Goal: Navigation & Orientation: Find specific page/section

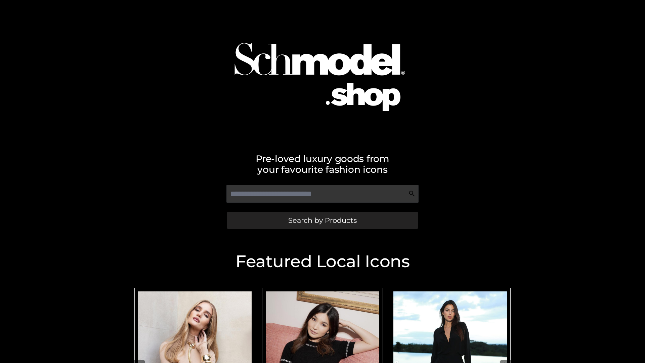
click at [322, 220] on span "Search by Products" at bounding box center [322, 220] width 68 height 7
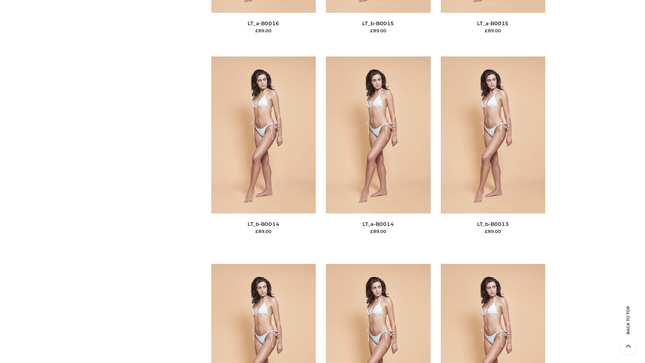
scroll to position [2388, 0]
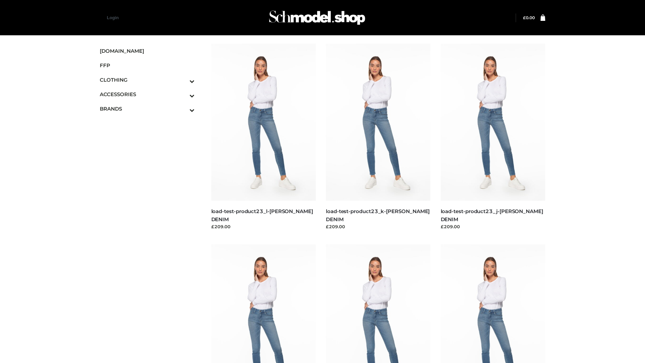
scroll to position [589, 0]
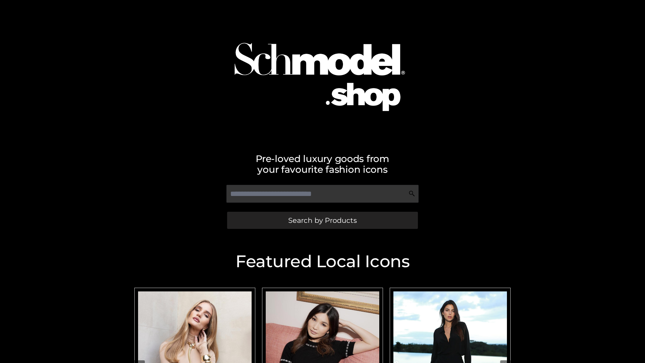
click at [322, 220] on span "Search by Products" at bounding box center [322, 220] width 68 height 7
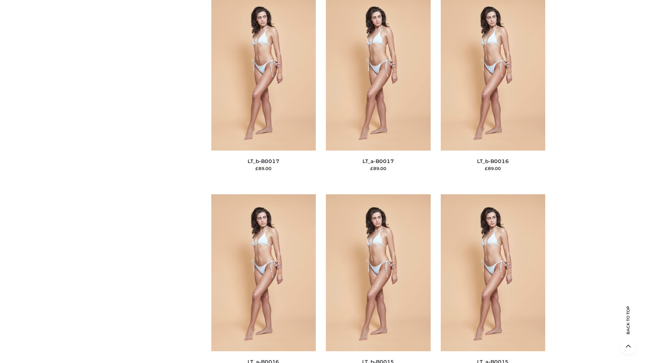
scroll to position [2207, 0]
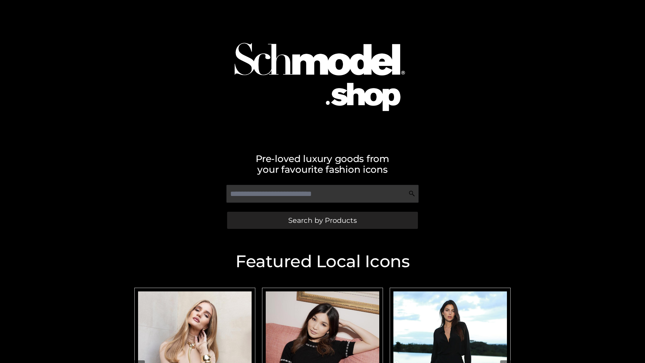
click at [322, 220] on span "Search by Products" at bounding box center [322, 220] width 68 height 7
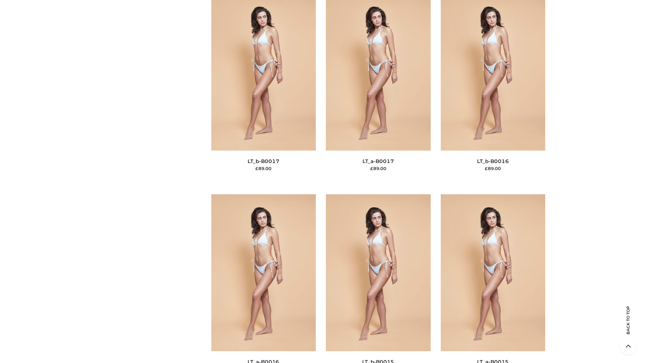
scroll to position [2207, 0]
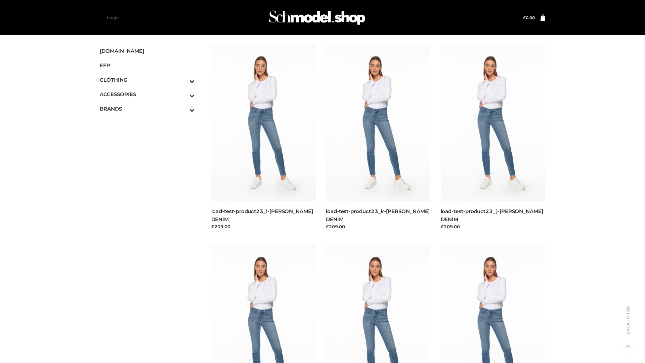
scroll to position [589, 0]
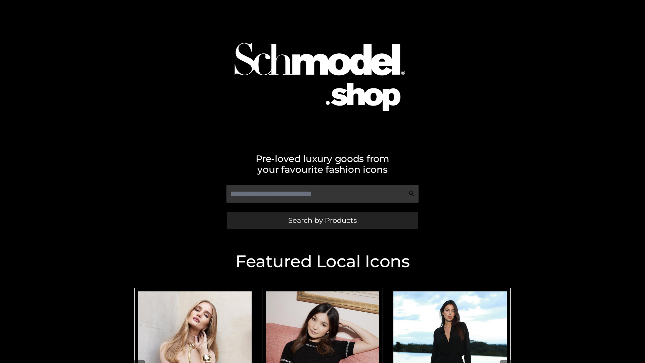
click at [322, 220] on span "Search by Products" at bounding box center [322, 220] width 68 height 7
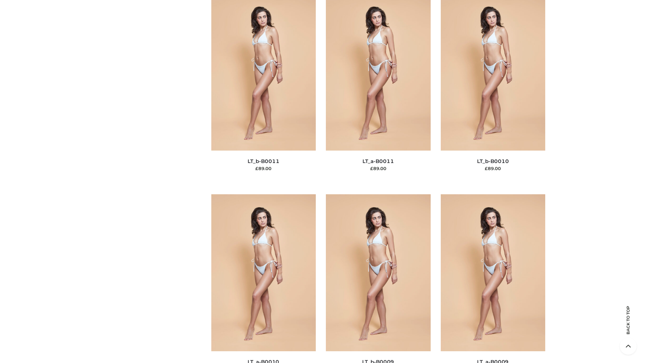
scroll to position [3016, 0]
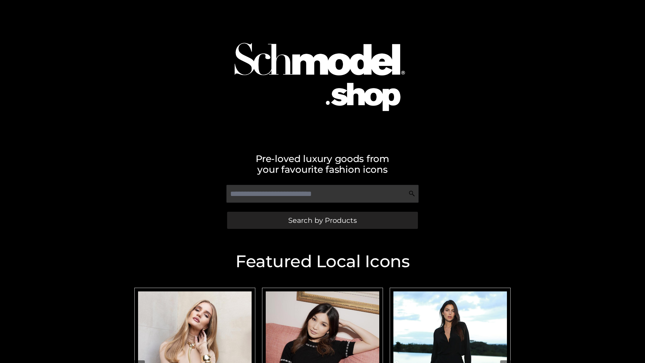
click at [322, 220] on span "Search by Products" at bounding box center [322, 220] width 68 height 7
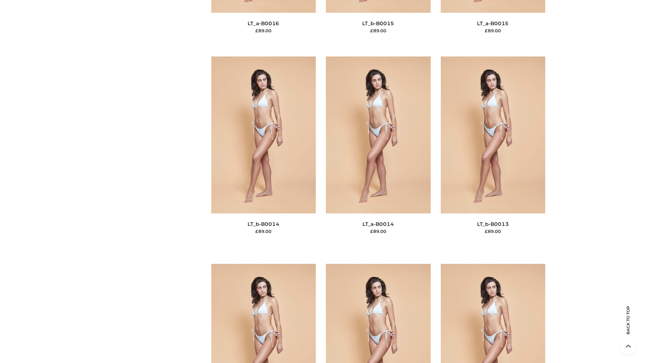
scroll to position [2388, 0]
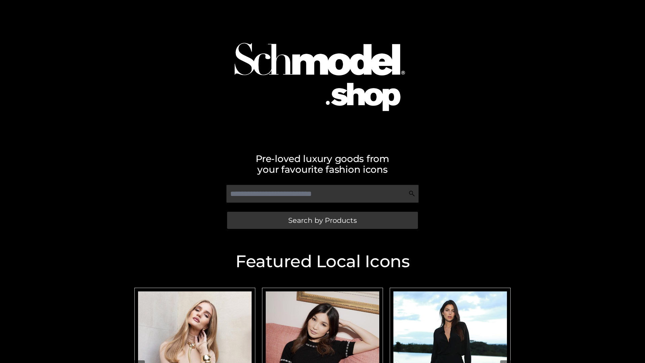
click at [322, 220] on span "Search by Products" at bounding box center [322, 220] width 68 height 7
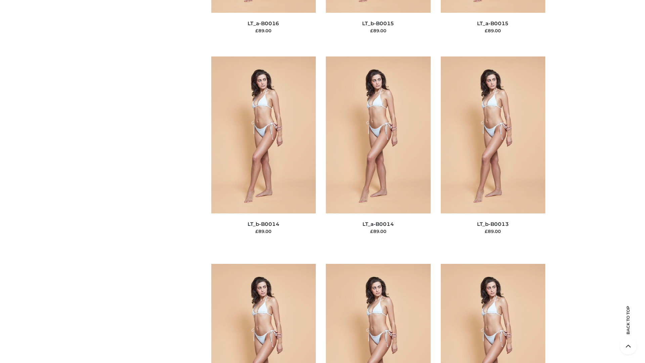
scroll to position [2388, 0]
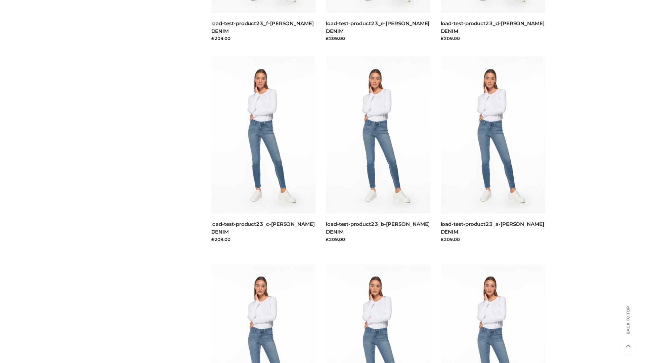
scroll to position [589, 0]
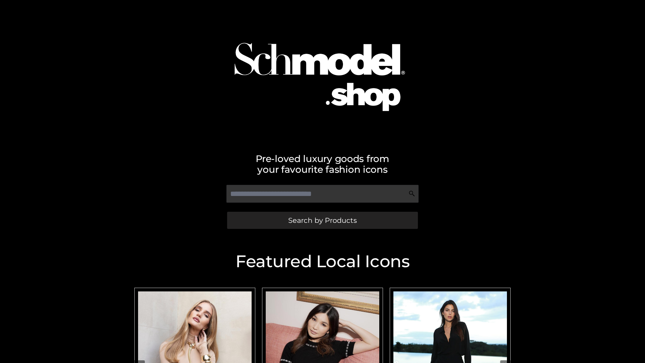
click at [322, 220] on span "Search by Products" at bounding box center [322, 220] width 68 height 7
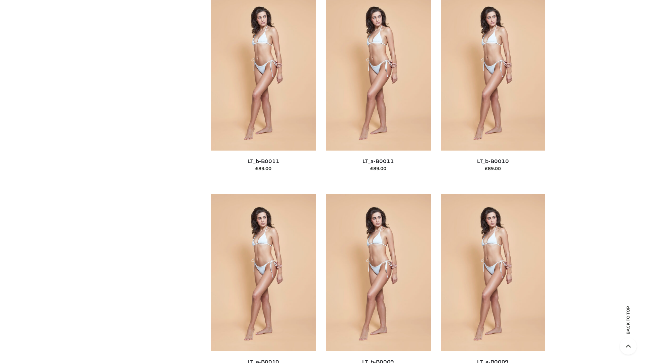
scroll to position [3016, 0]
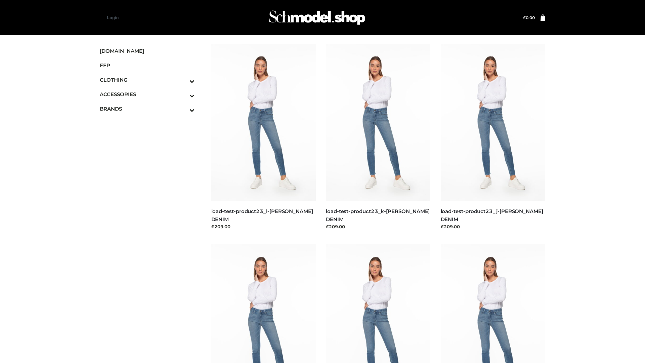
scroll to position [589, 0]
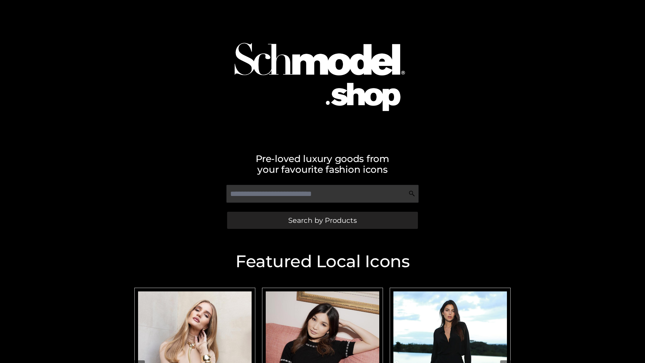
click at [322, 220] on span "Search by Products" at bounding box center [322, 220] width 68 height 7
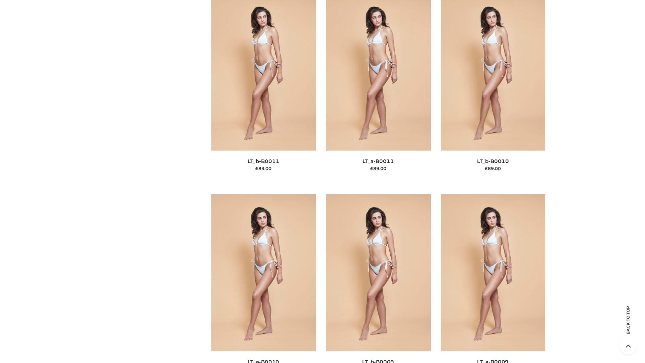
scroll to position [3016, 0]
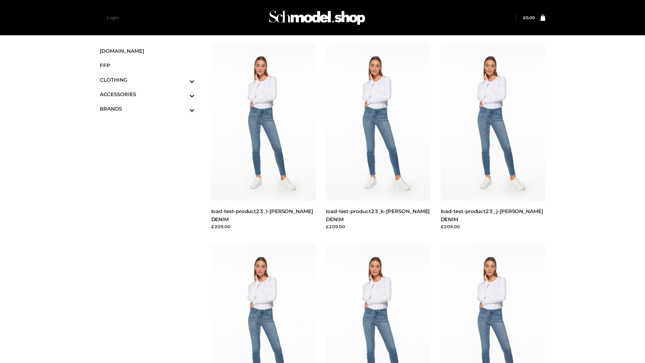
scroll to position [589, 0]
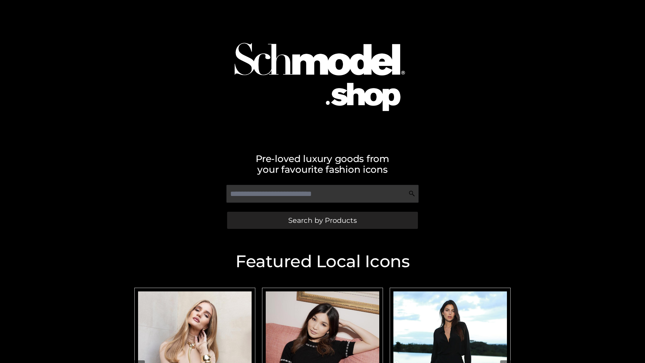
click at [322, 220] on span "Search by Products" at bounding box center [322, 220] width 68 height 7
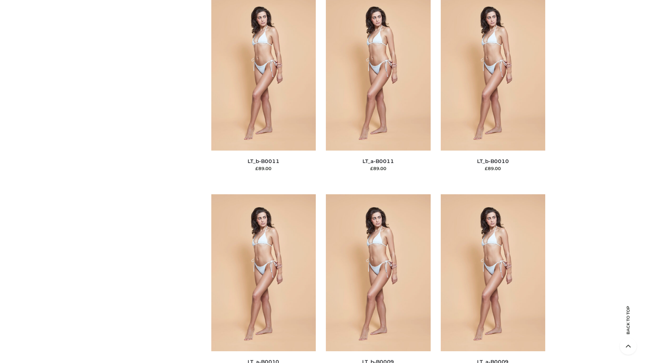
scroll to position [3016, 0]
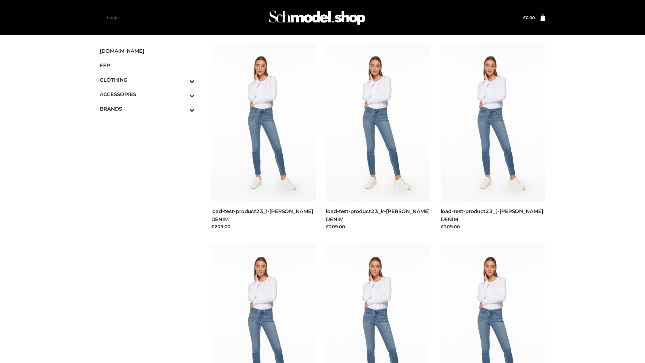
scroll to position [589, 0]
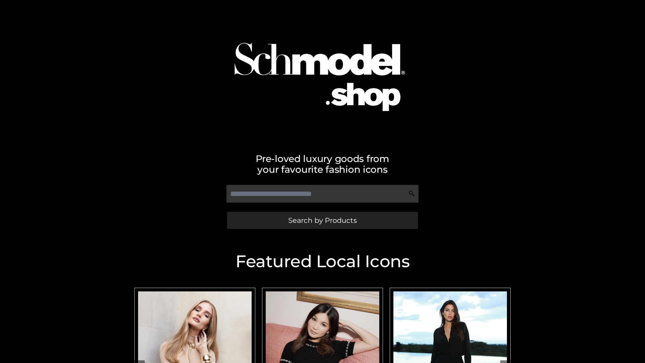
click at [322, 220] on span "Search by Products" at bounding box center [322, 220] width 68 height 7
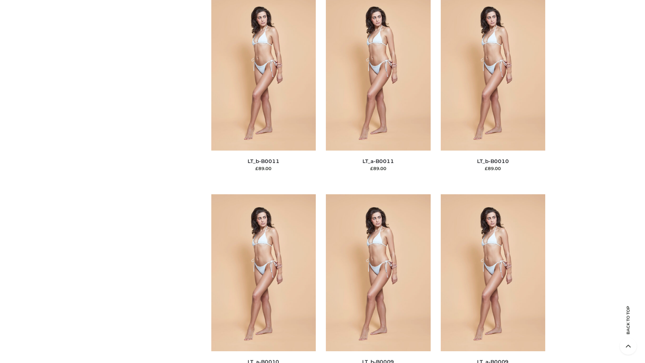
scroll to position [3016, 0]
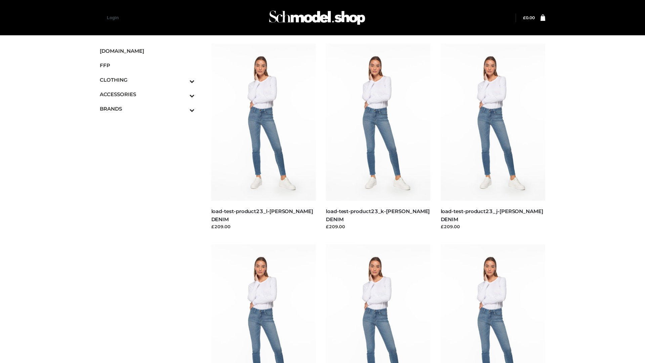
scroll to position [589, 0]
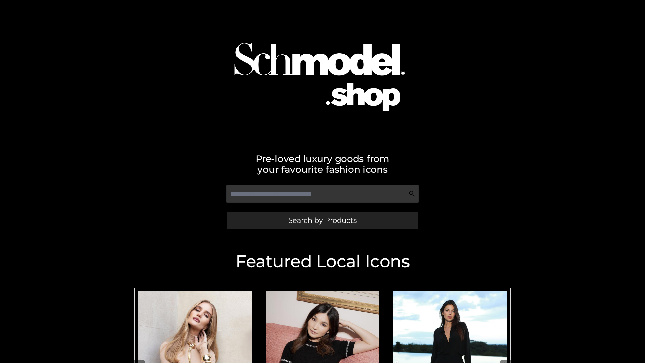
click at [322, 220] on span "Search by Products" at bounding box center [322, 220] width 68 height 7
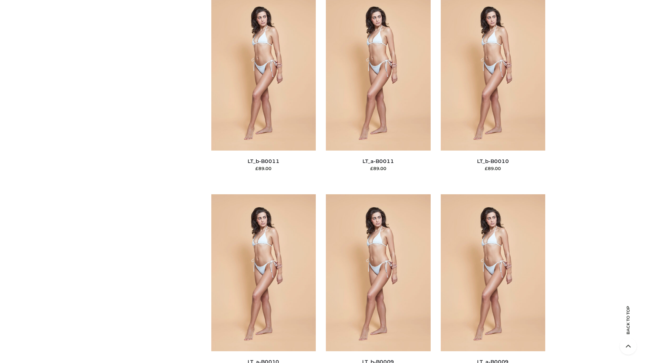
scroll to position [3016, 0]
